Goal: Task Accomplishment & Management: Manage account settings

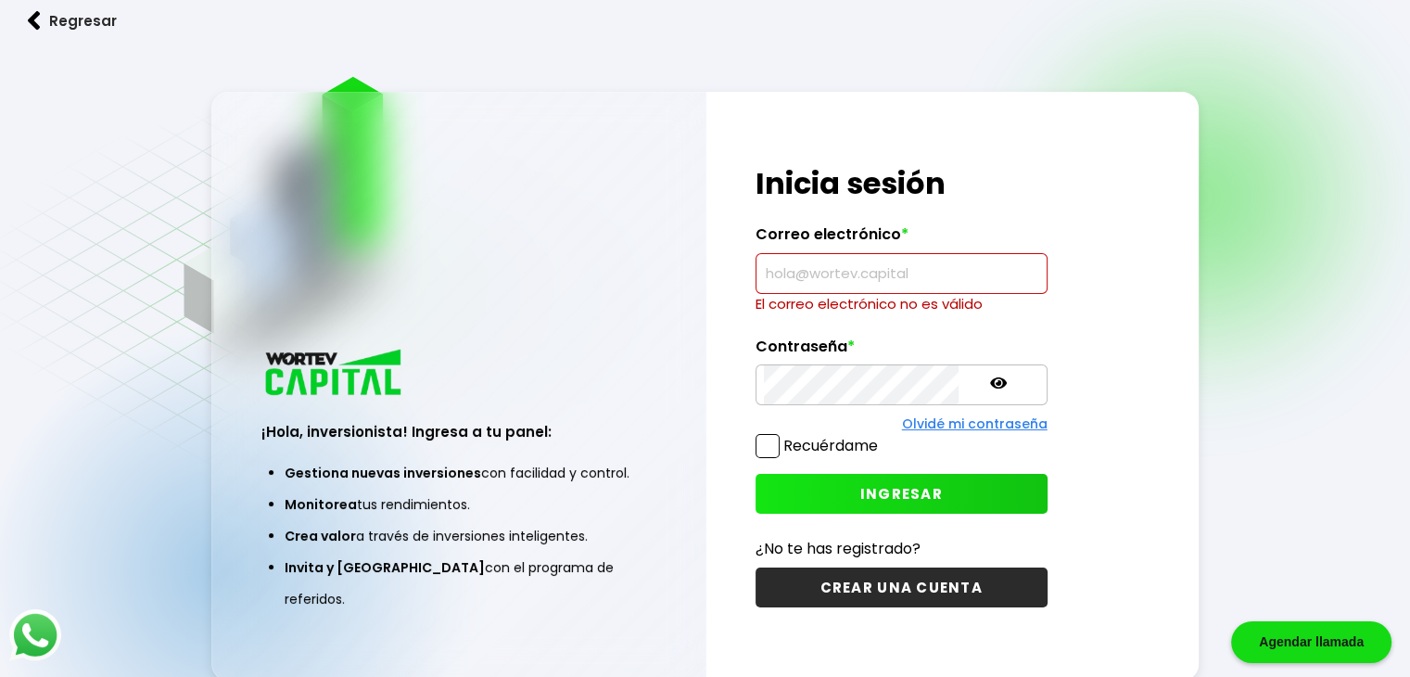
click at [797, 293] on input "text" at bounding box center [901, 273] width 275 height 39
click at [778, 280] on input "x" at bounding box center [901, 273] width 275 height 39
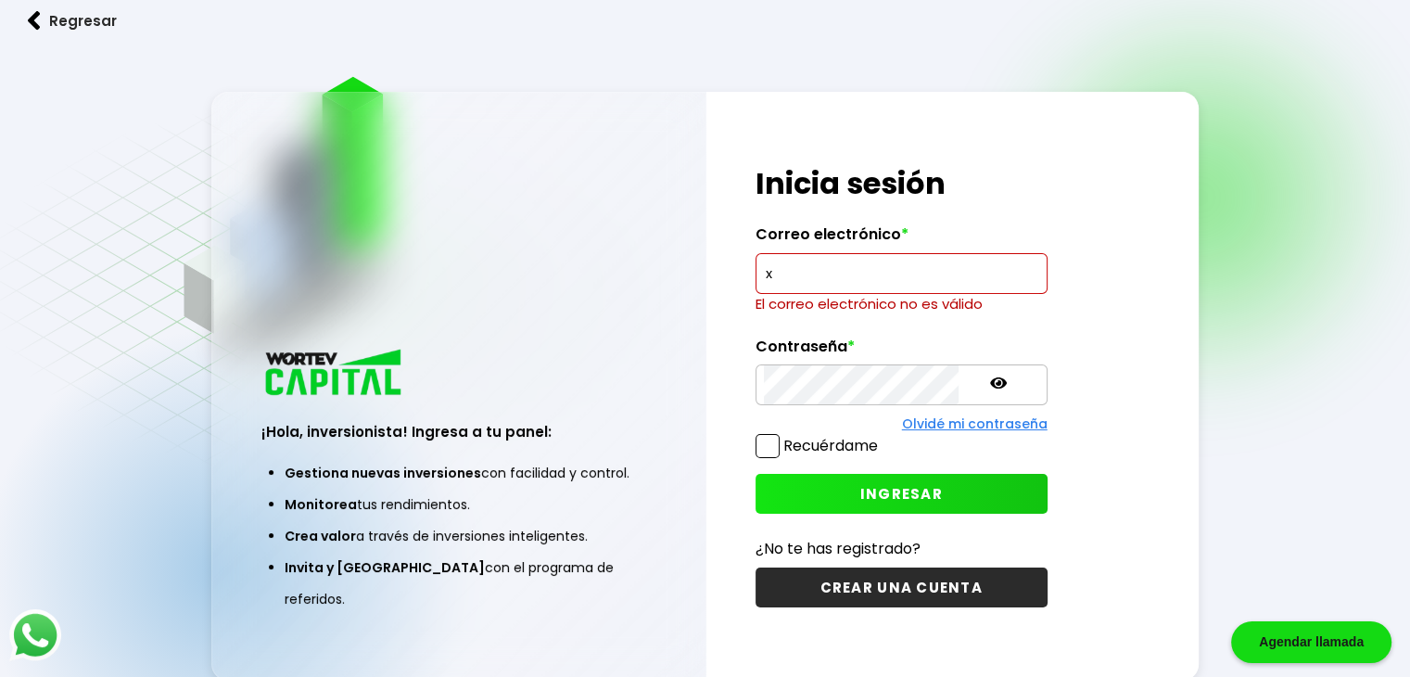
click at [778, 270] on input "x" at bounding box center [901, 273] width 275 height 39
click at [771, 284] on input "x" at bounding box center [901, 273] width 275 height 39
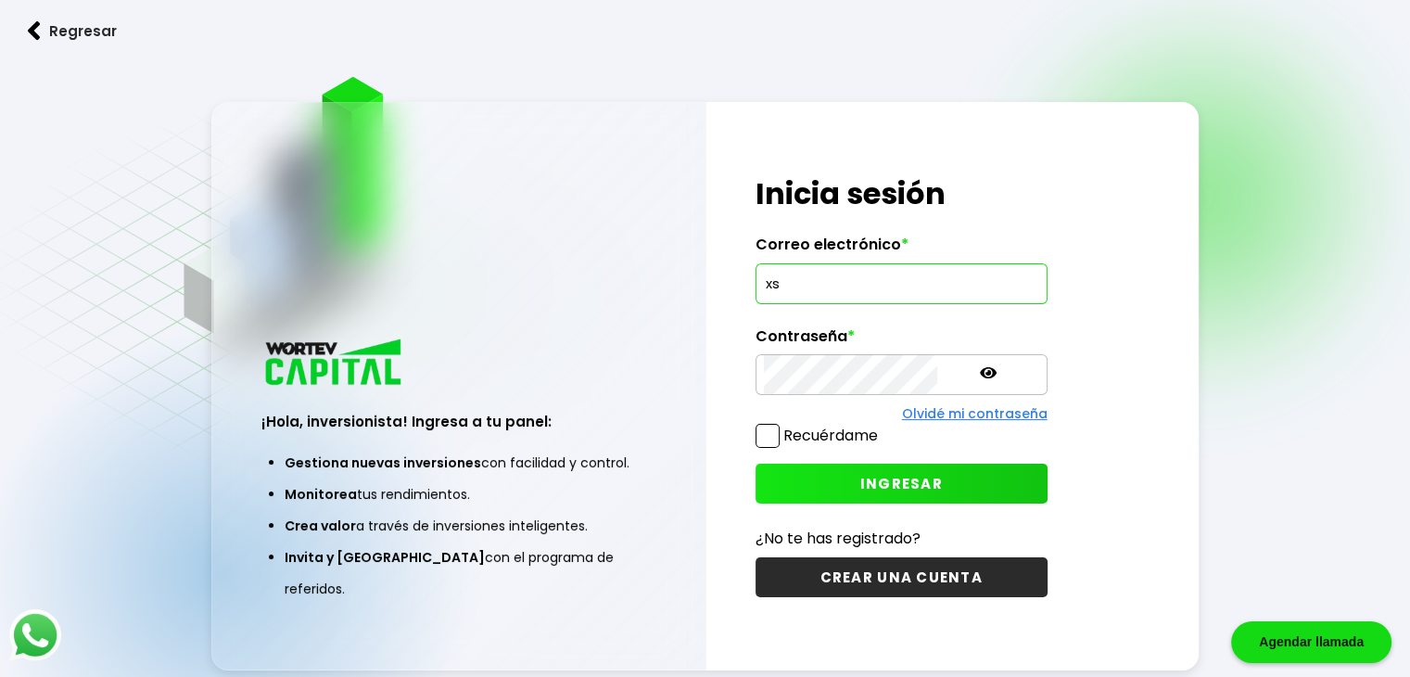
type input "x"
paste input "v"
paste input "d"
type input "2"
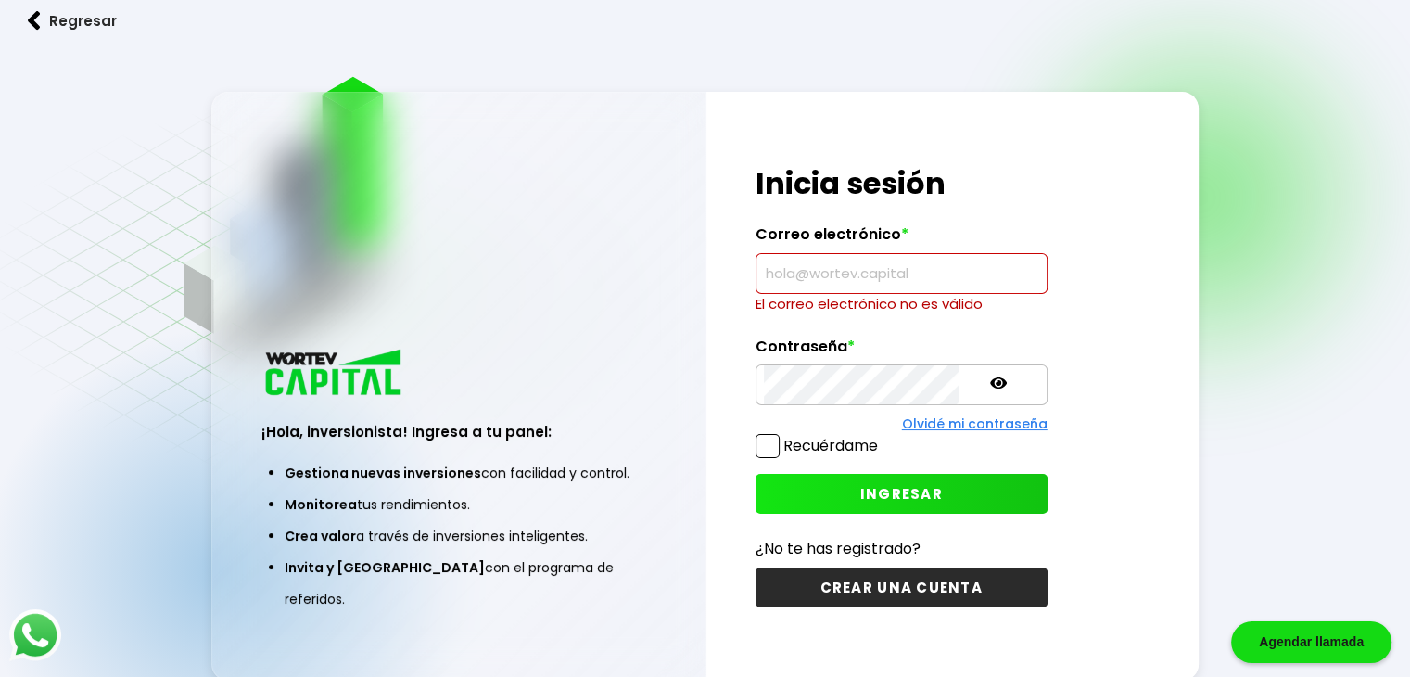
click at [779, 285] on input "text" at bounding box center [901, 273] width 275 height 39
click at [871, 295] on p "El correo electrónico no es válido" at bounding box center [901, 304] width 292 height 20
click at [830, 273] on input "jrg3leo@" at bounding box center [901, 273] width 275 height 39
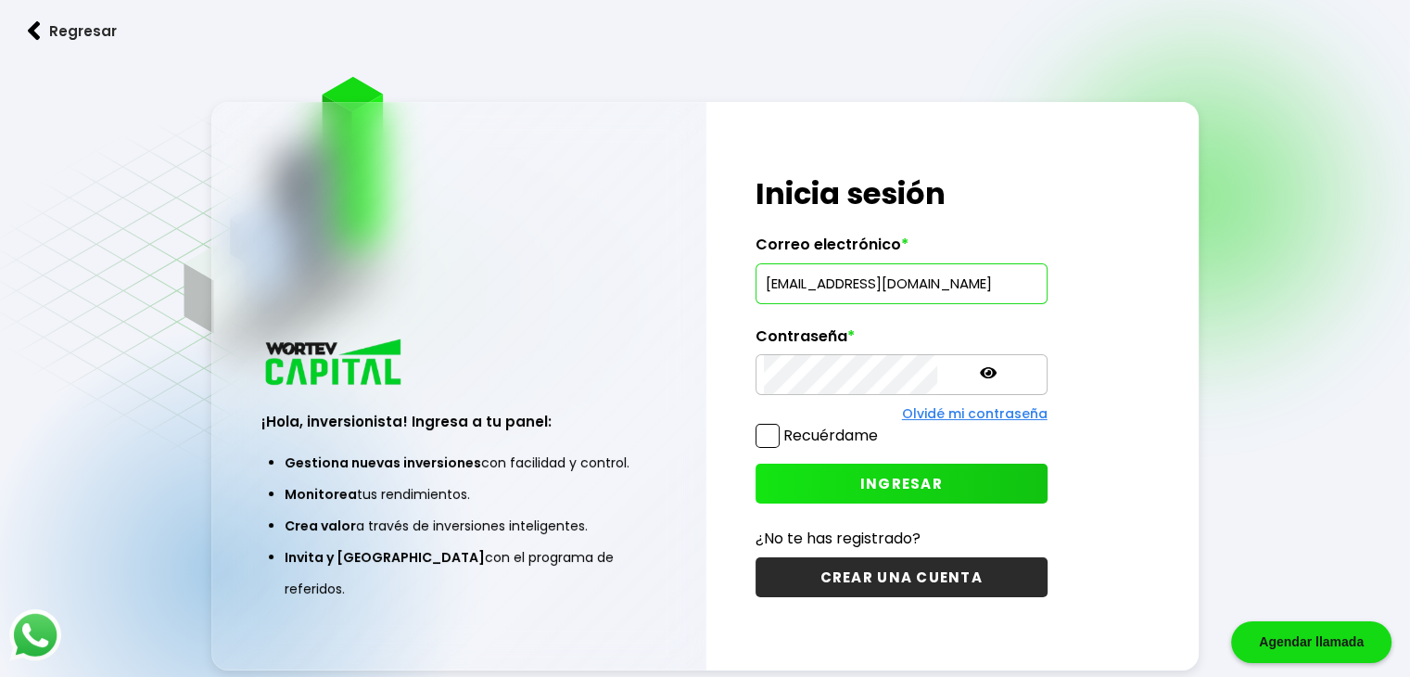
type input "[EMAIL_ADDRESS][DOMAIN_NAME]"
click at [980, 366] on icon at bounding box center [988, 372] width 17 height 17
click at [860, 477] on span "INGRESAR" at bounding box center [901, 483] width 82 height 19
click at [764, 46] on link "Regresar" at bounding box center [705, 30] width 1410 height 49
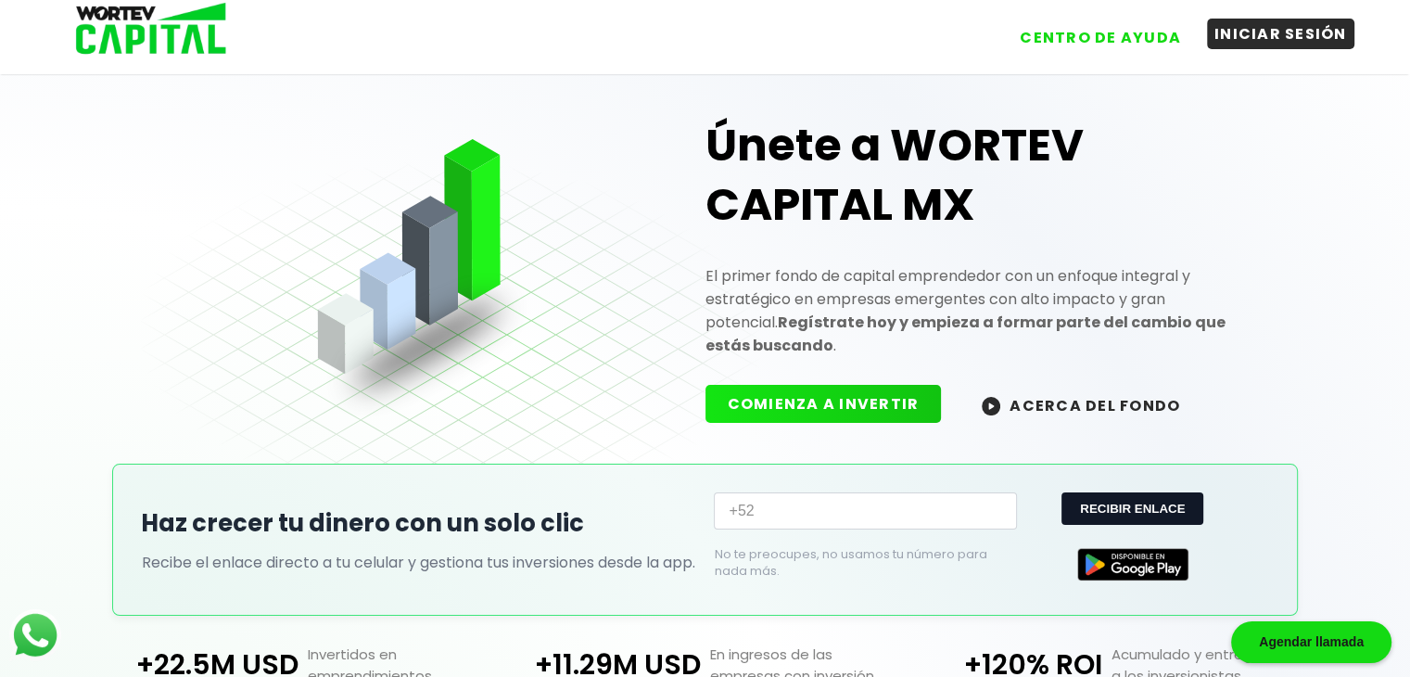
click at [1247, 45] on button "INICIAR SESIÓN" at bounding box center [1280, 34] width 147 height 31
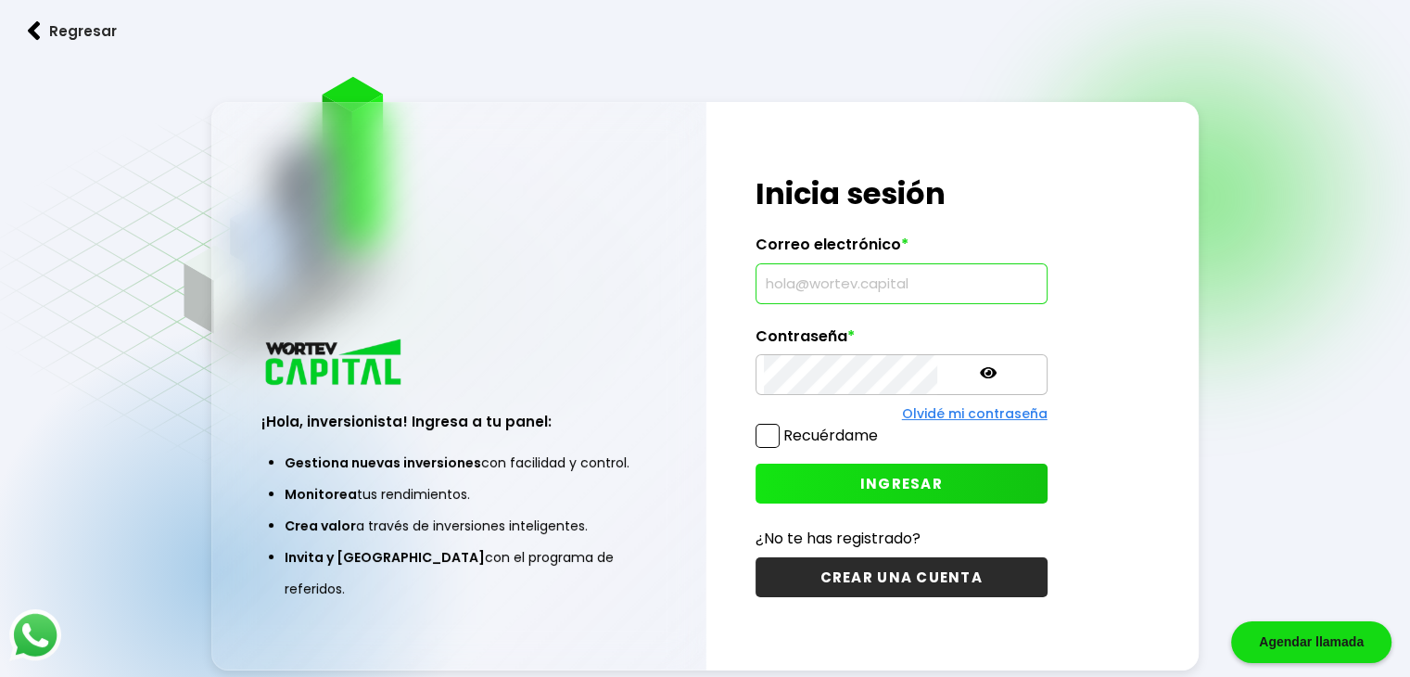
click at [793, 299] on input "text" at bounding box center [901, 283] width 275 height 39
type input "@"
